Goal: Understand process/instructions: Learn how to perform a task or action

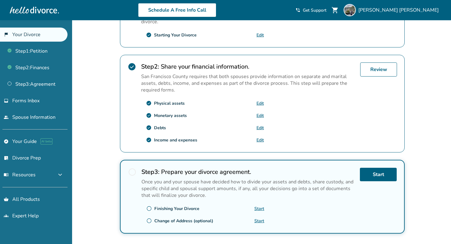
scroll to position [159, 0]
click at [375, 60] on div "check_circle Step 2 : Share your financial information. San Francisco County re…" at bounding box center [262, 104] width 284 height 98
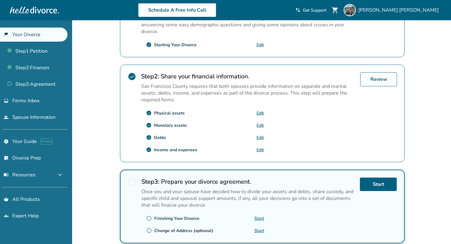
scroll to position [148, 0]
